Goal: Go to known website: Access a specific website the user already knows

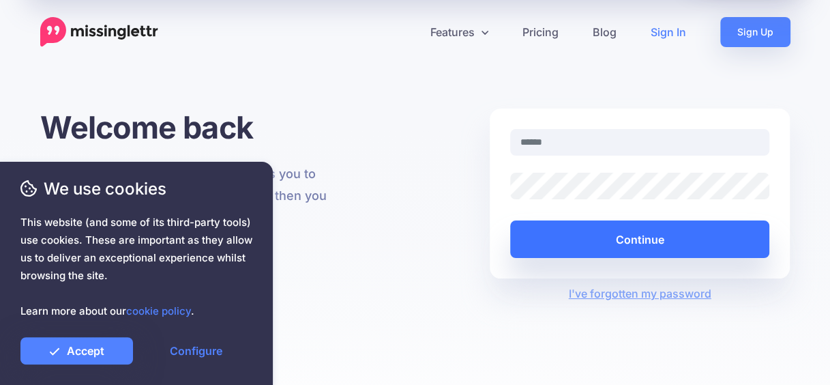
type input "**********"
click at [614, 239] on button "Continue" at bounding box center [640, 239] width 260 height 38
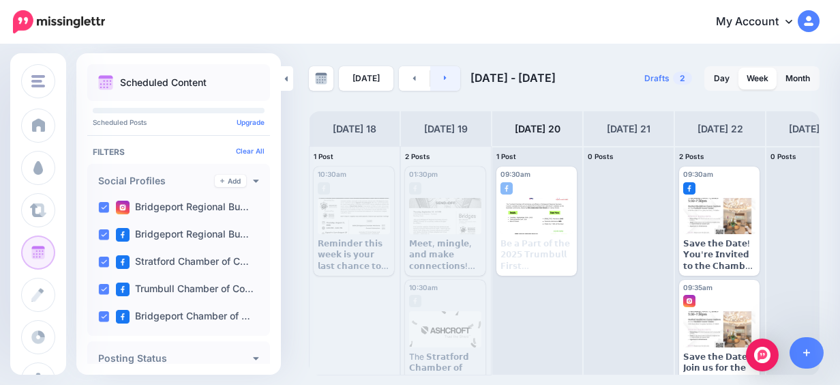
click at [439, 72] on link at bounding box center [445, 78] width 31 height 25
